Goal: Book appointment/travel/reservation

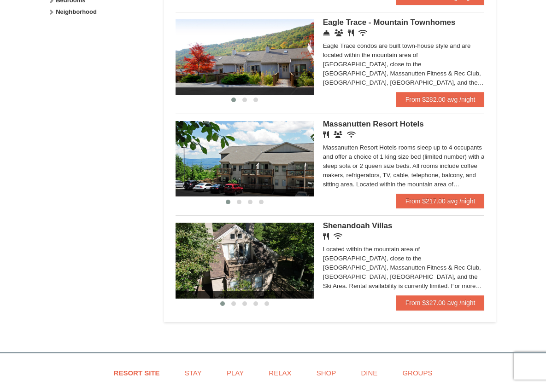
scroll to position [503, 0]
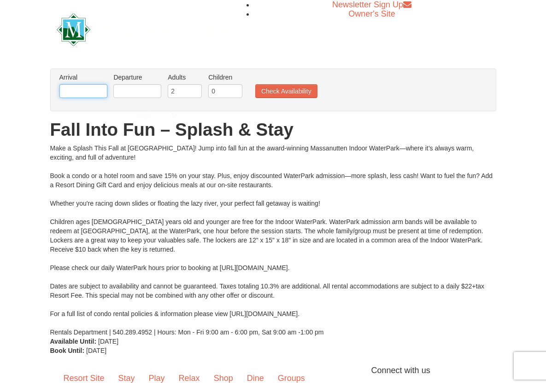
click at [93, 98] on input "text" at bounding box center [83, 91] width 48 height 14
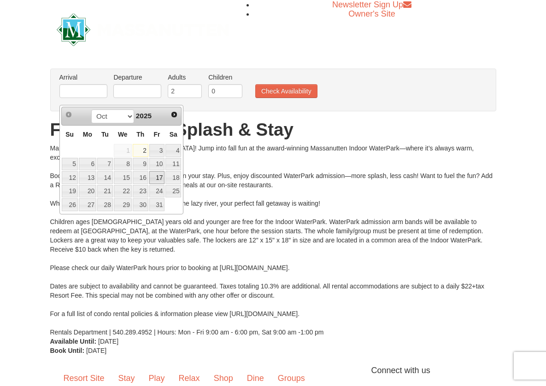
click at [160, 177] on link "17" at bounding box center [157, 177] width 16 height 13
type input "[DATE]"
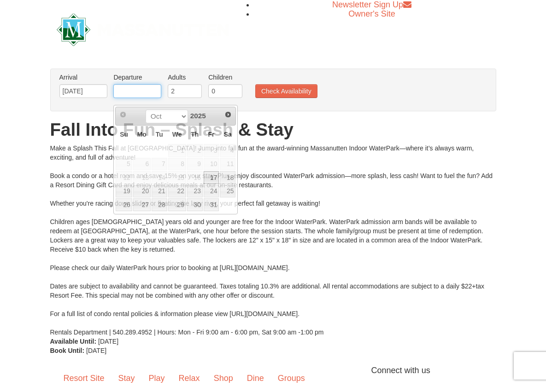
click at [143, 98] on input "text" at bounding box center [137, 91] width 48 height 14
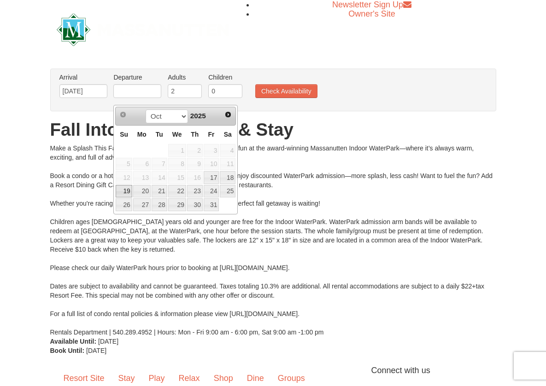
click at [124, 191] on link "19" at bounding box center [124, 191] width 16 height 13
type input "[DATE]"
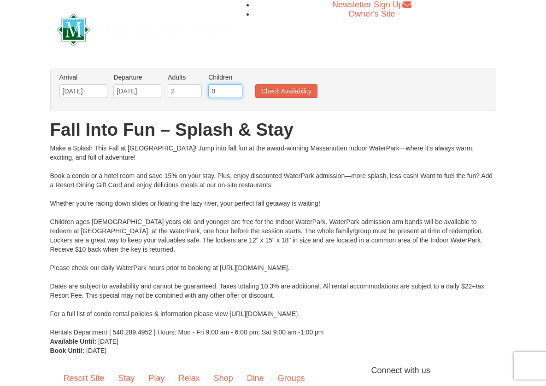
click at [228, 98] on input "0" at bounding box center [225, 91] width 34 height 14
click at [234, 96] on input "1" at bounding box center [225, 91] width 34 height 14
type input "2"
click at [234, 96] on input "2" at bounding box center [225, 91] width 34 height 14
click at [292, 98] on button "Check Availability" at bounding box center [286, 91] width 62 height 14
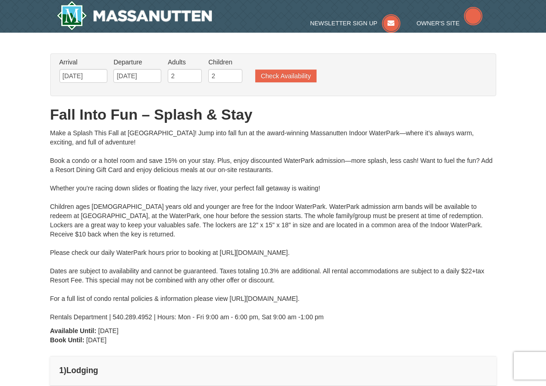
type input "[DATE]"
type input "10/18/2025"
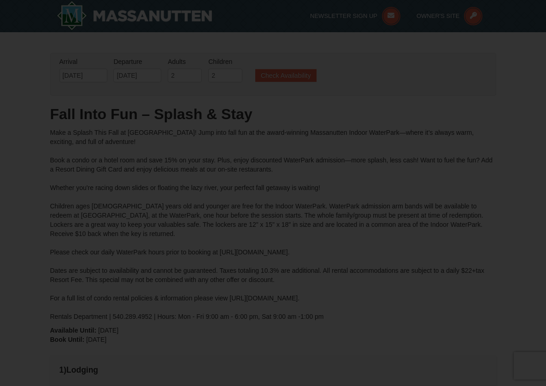
type input "[DATE]"
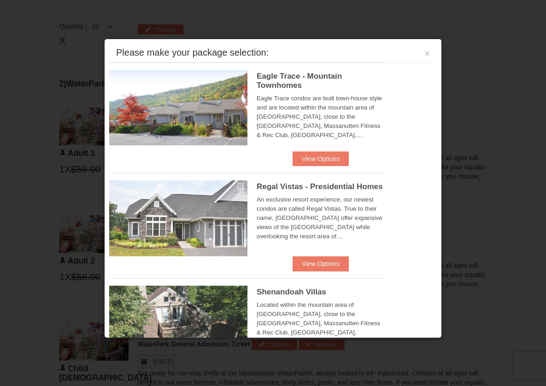
scroll to position [392, 0]
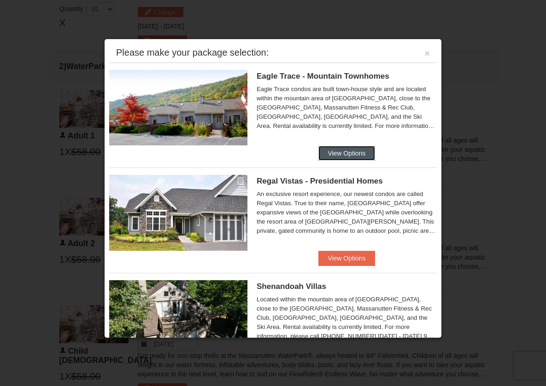
click at [359, 155] on button "View Options" at bounding box center [346, 153] width 56 height 15
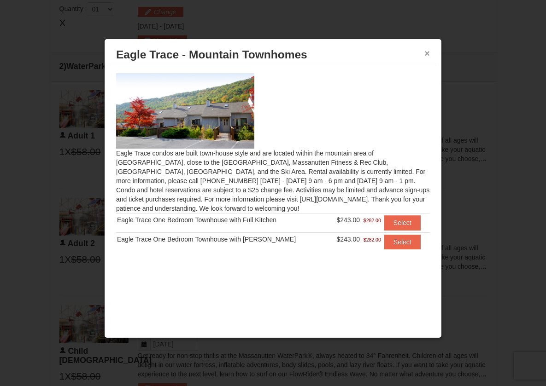
click at [426, 53] on button "×" at bounding box center [427, 53] width 6 height 9
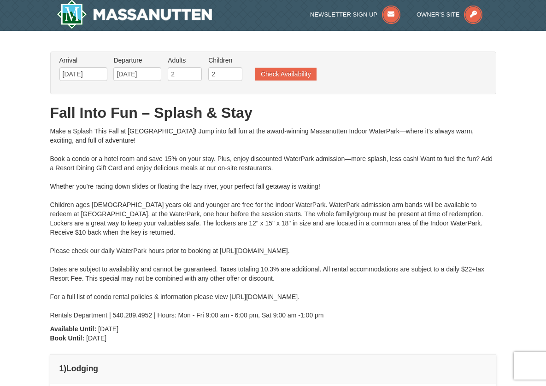
scroll to position [0, 0]
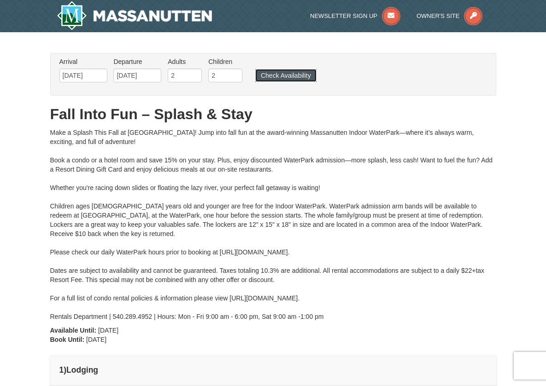
click at [289, 77] on button "Check Availability" at bounding box center [285, 75] width 61 height 13
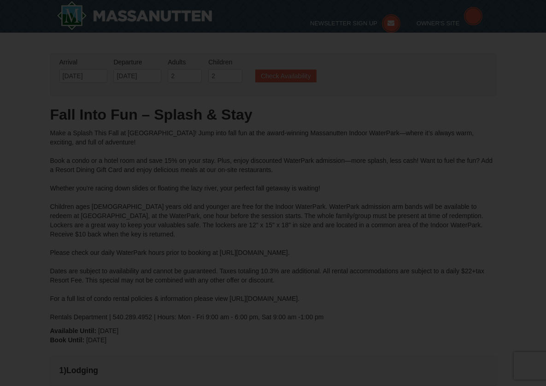
type input "[DATE]"
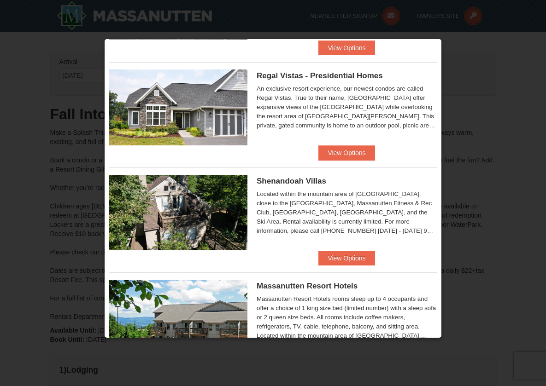
scroll to position [112, 0]
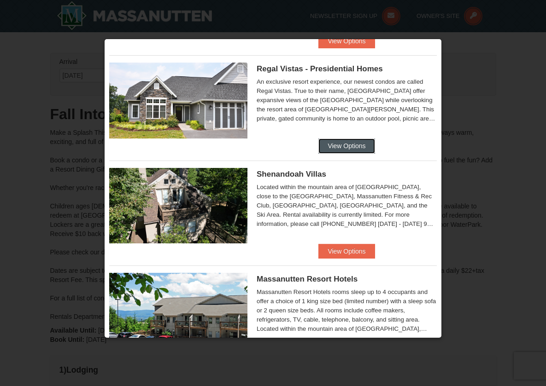
click at [361, 148] on button "View Options" at bounding box center [346, 146] width 56 height 15
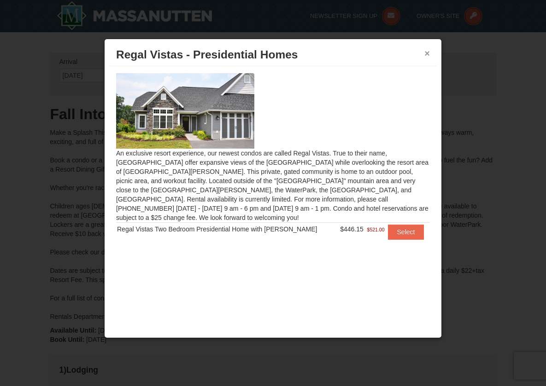
click at [427, 56] on button "×" at bounding box center [427, 53] width 6 height 9
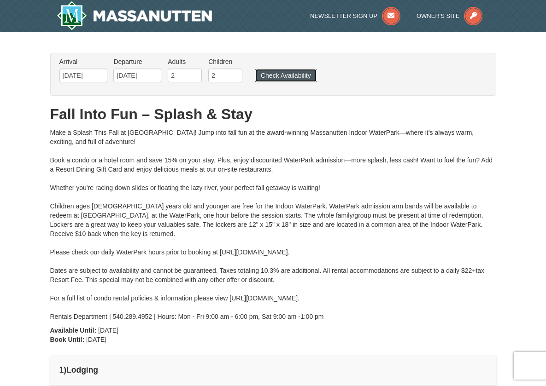
click at [302, 75] on button "Check Availability" at bounding box center [285, 75] width 61 height 13
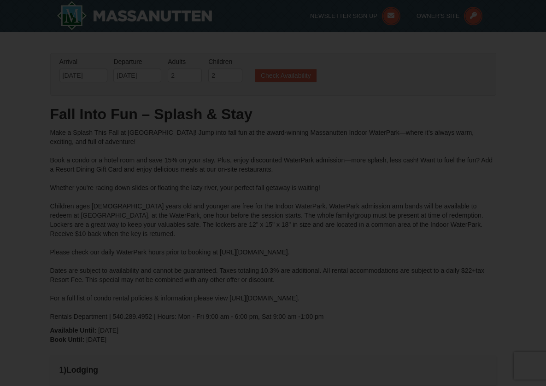
type input "[DATE]"
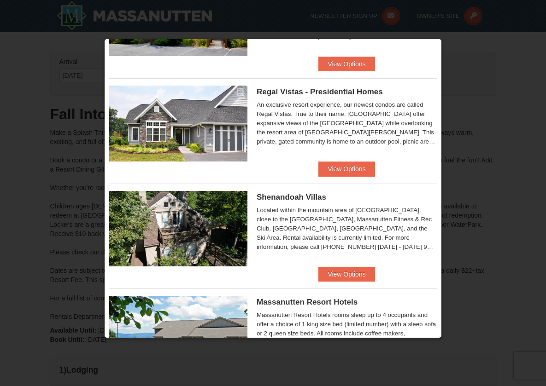
scroll to position [91, 0]
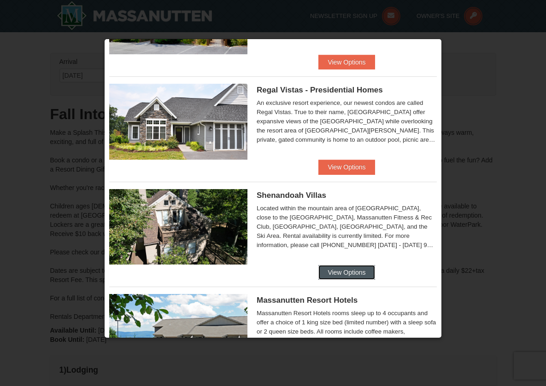
click at [353, 273] on button "View Options" at bounding box center [346, 272] width 56 height 15
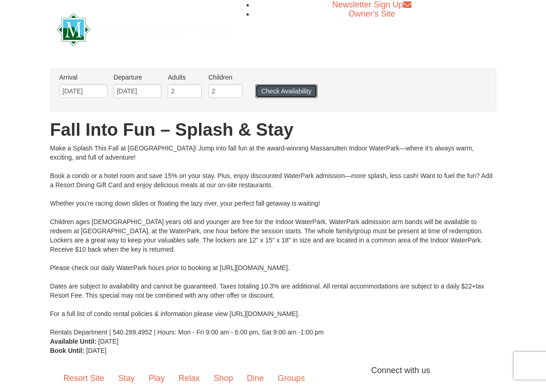
click at [293, 98] on button "Check Availability" at bounding box center [286, 91] width 62 height 14
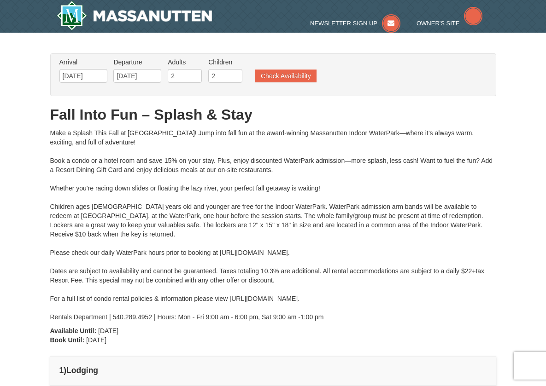
scroll to position [33, 0]
type input "[DATE]"
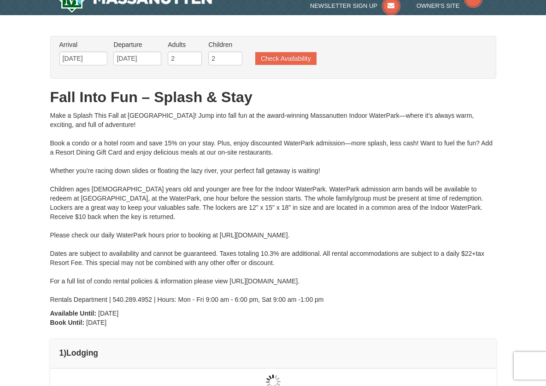
type input "[DATE]"
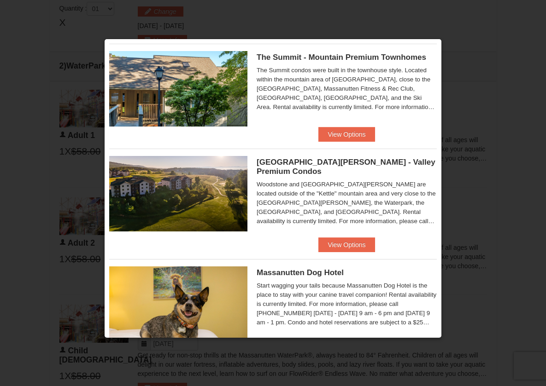
scroll to position [385, 0]
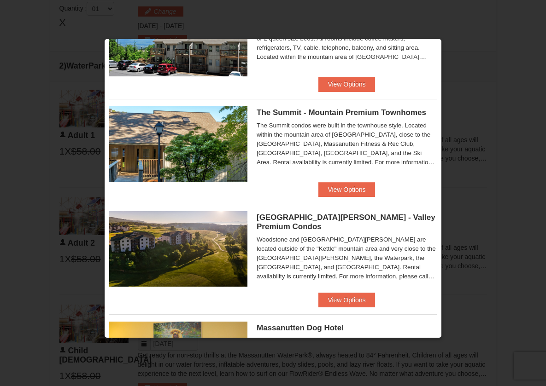
click at [503, 109] on div at bounding box center [273, 193] width 546 height 386
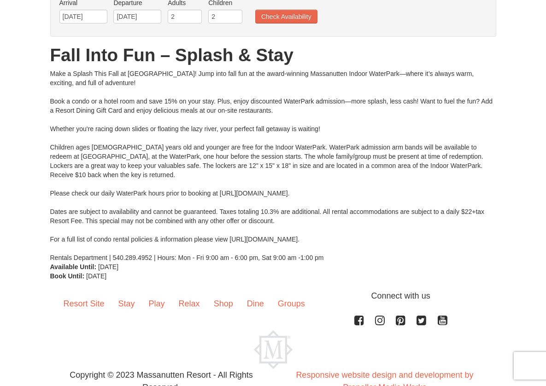
scroll to position [69, 0]
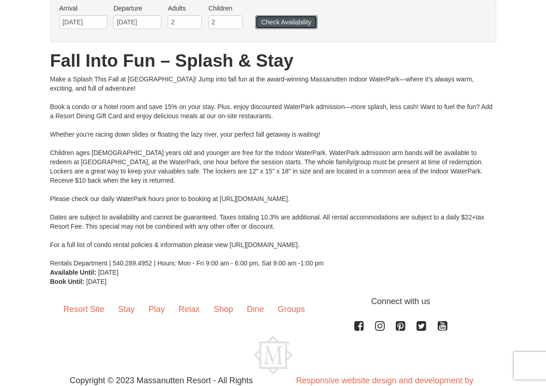
click at [296, 29] on button "Check Availability" at bounding box center [286, 22] width 62 height 14
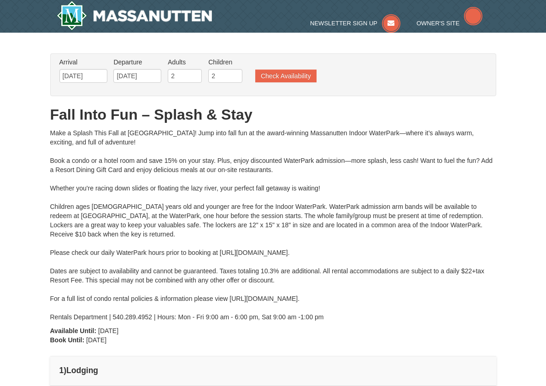
type input "[DATE]"
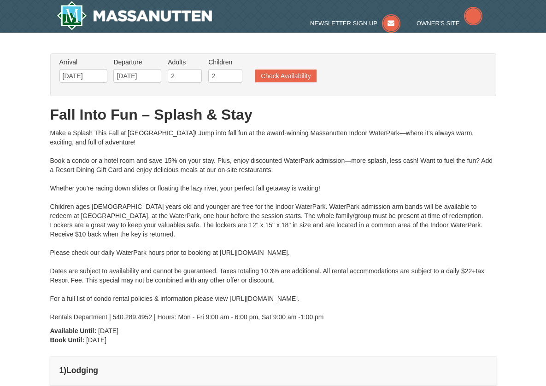
type input "[DATE]"
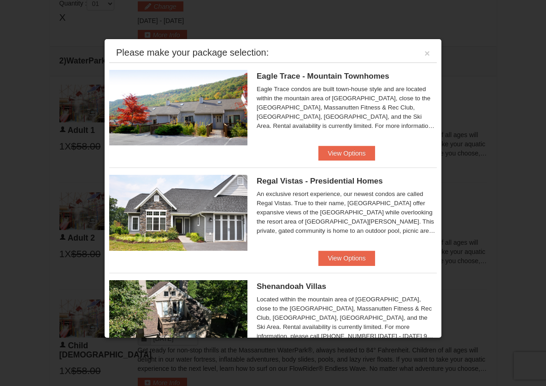
scroll to position [404, 0]
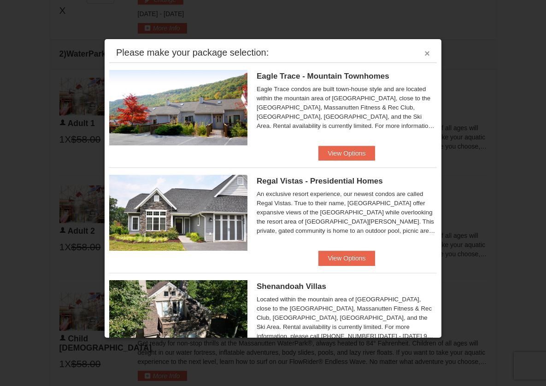
click at [424, 56] on button "×" at bounding box center [427, 53] width 6 height 9
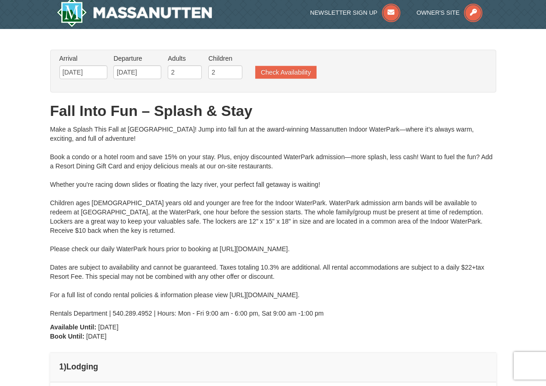
scroll to position [0, 0]
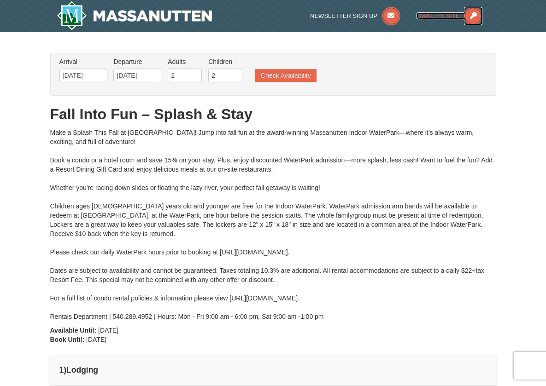
click at [482, 22] on icon at bounding box center [473, 16] width 18 height 18
